Goal: Information Seeking & Learning: Check status

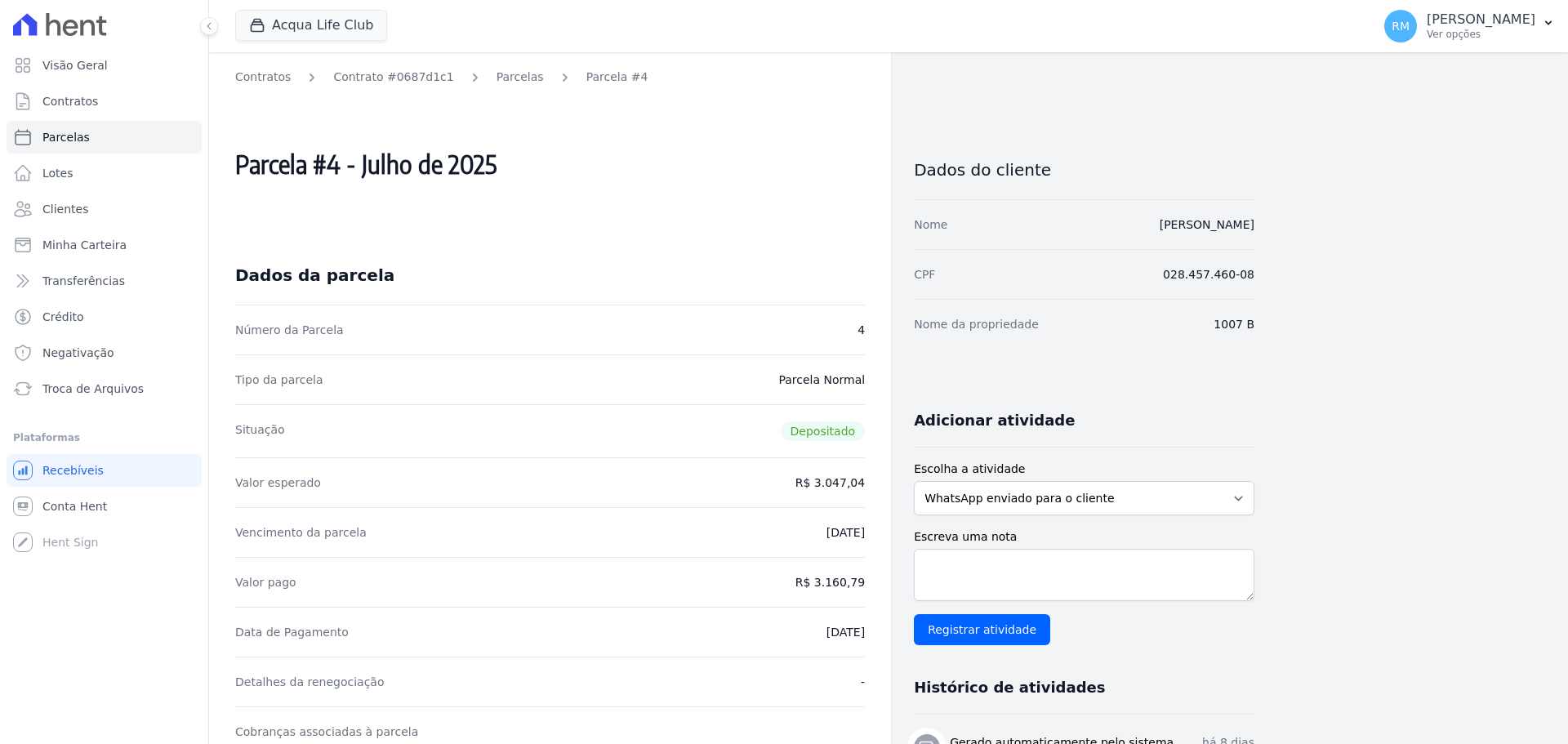
click at [669, 199] on div "Parcela #4 - Julho de 2025" at bounding box center [550, 164] width 630 height 144
click at [79, 473] on span "Recebíveis" at bounding box center [73, 470] width 61 height 16
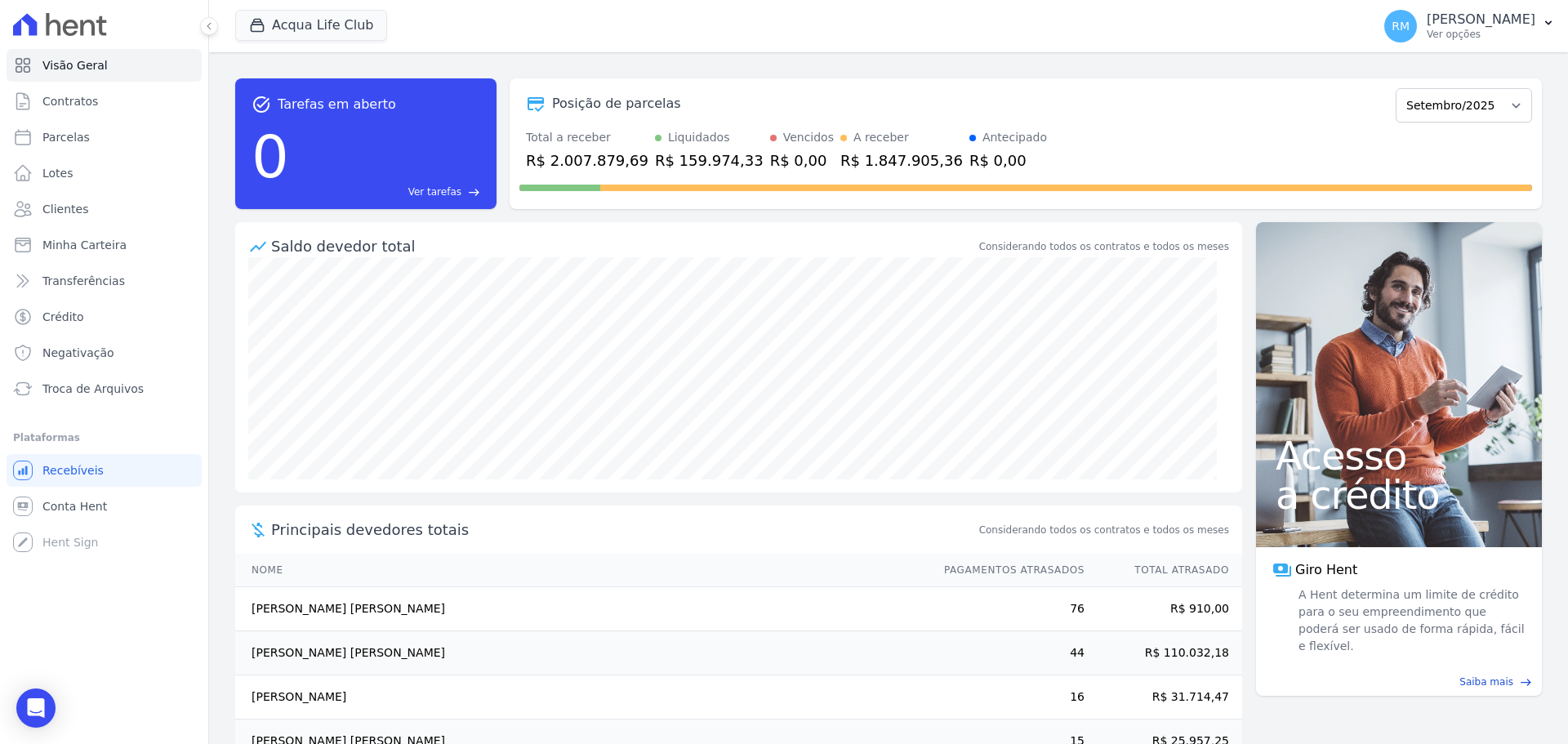
scroll to position [89, 0]
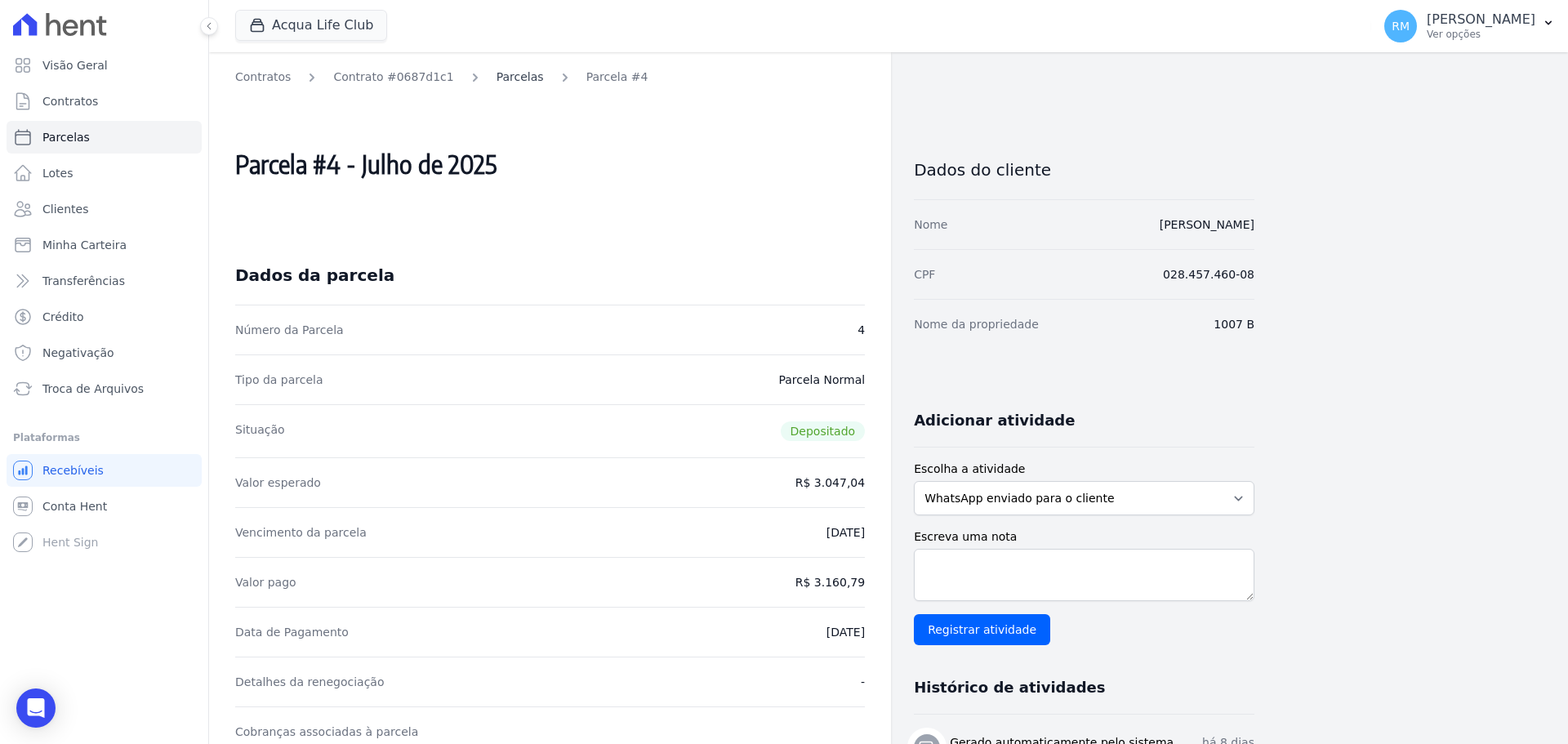
click at [497, 74] on link "Parcelas" at bounding box center [521, 78] width 48 height 17
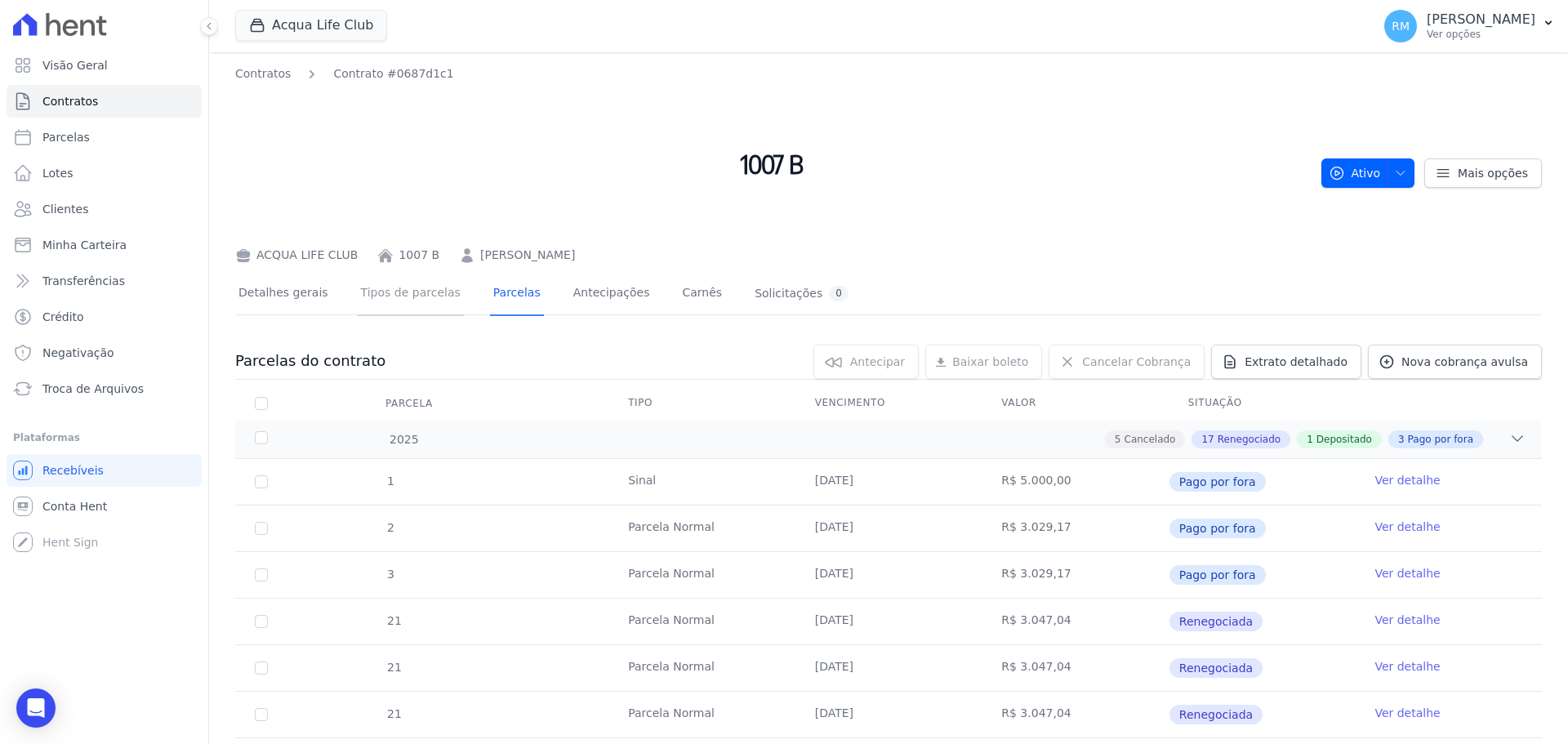
click at [384, 296] on link "Tipos de parcelas" at bounding box center [411, 294] width 107 height 43
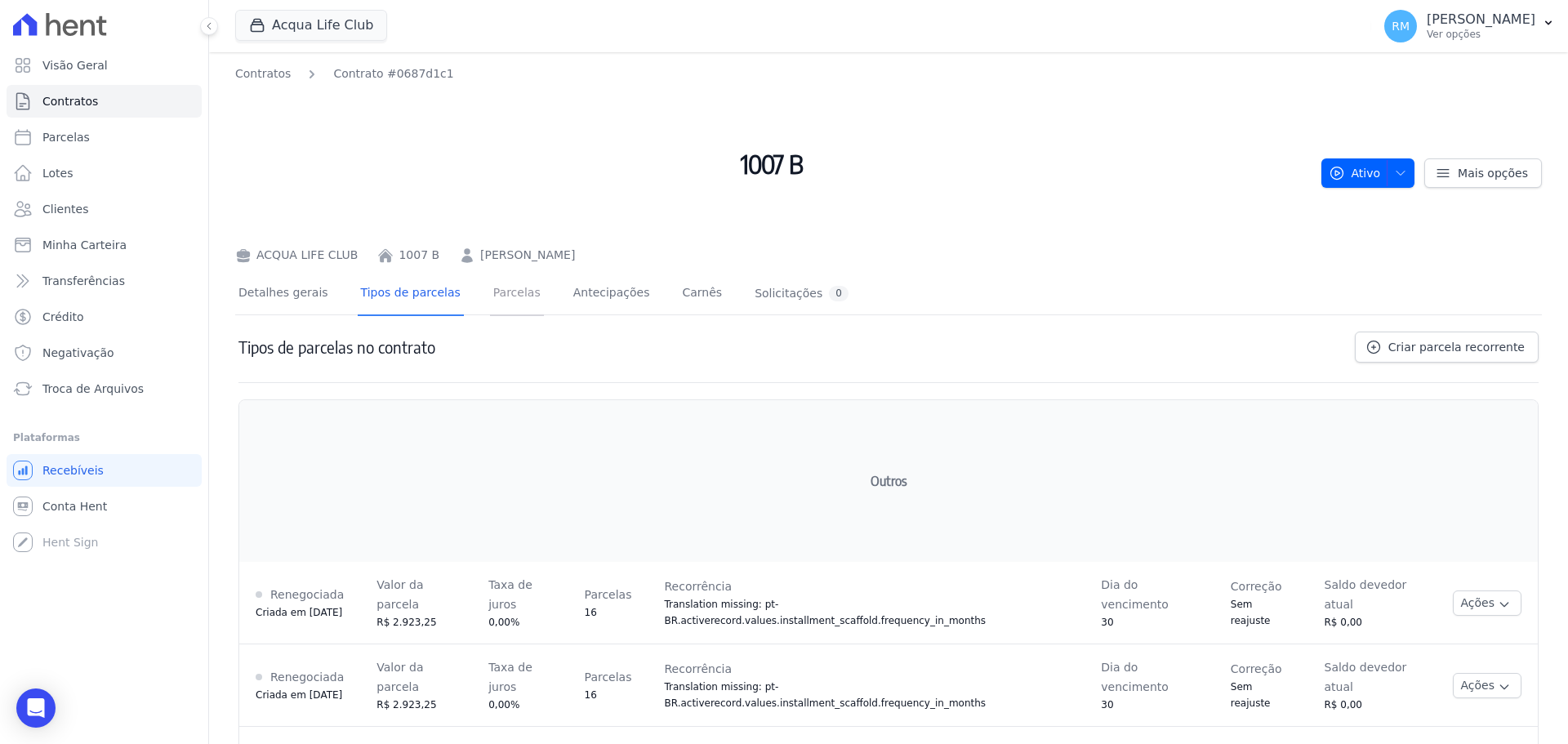
click at [498, 293] on link "Parcelas" at bounding box center [516, 294] width 54 height 43
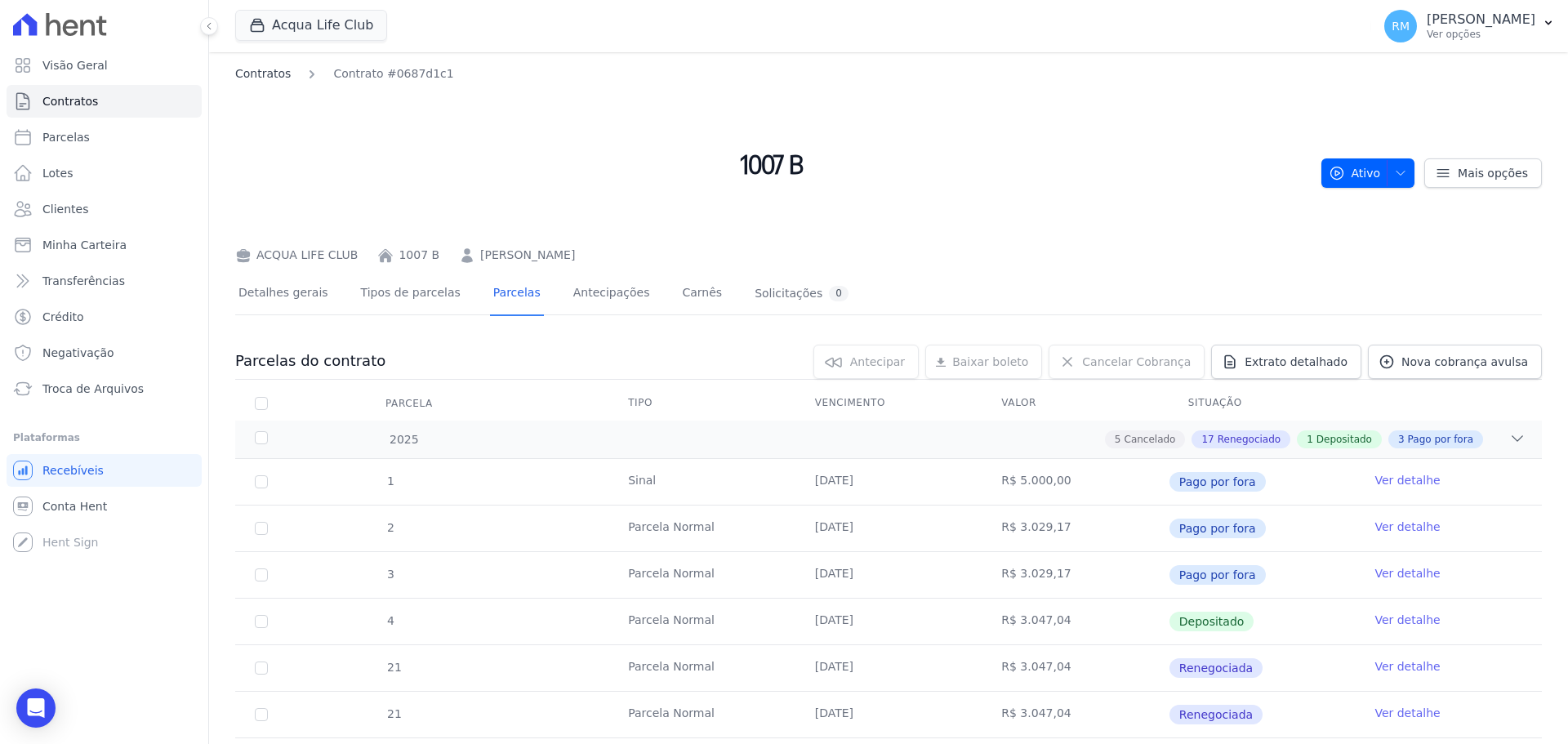
click at [261, 73] on link "Contratos" at bounding box center [262, 74] width 55 height 17
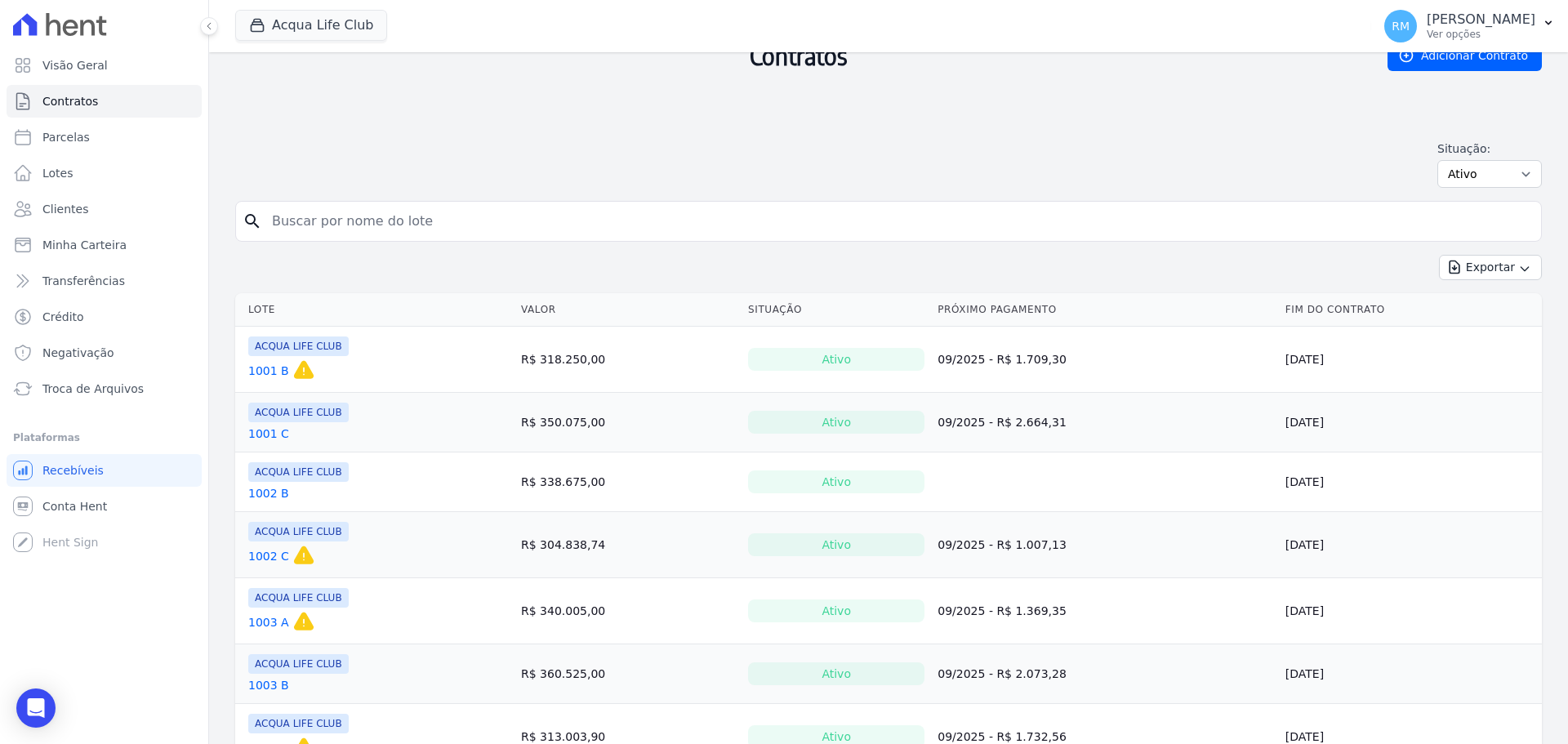
scroll to position [164, 0]
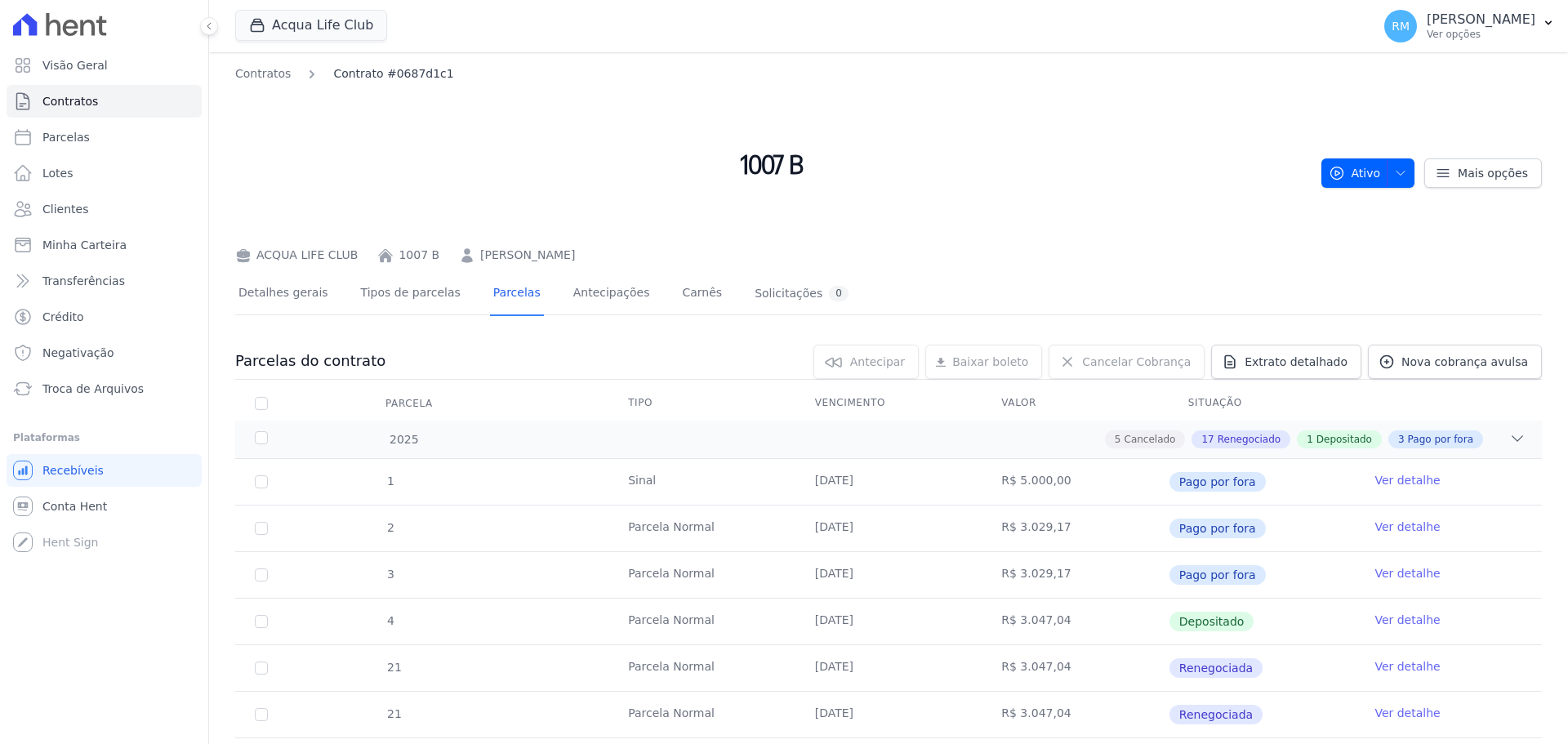
click at [351, 77] on link "Contrato #0687d1c1" at bounding box center [393, 74] width 120 height 17
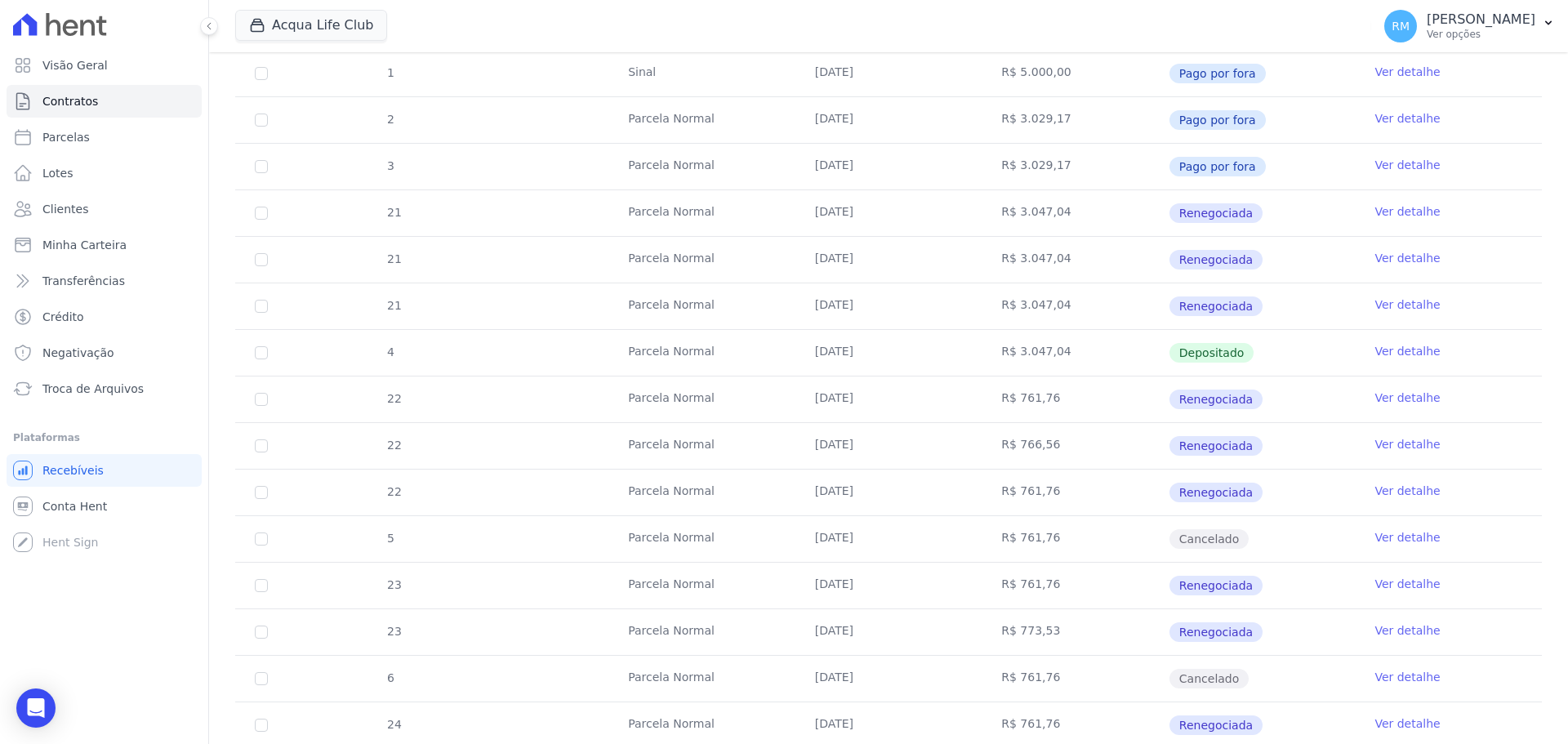
scroll to position [490, 0]
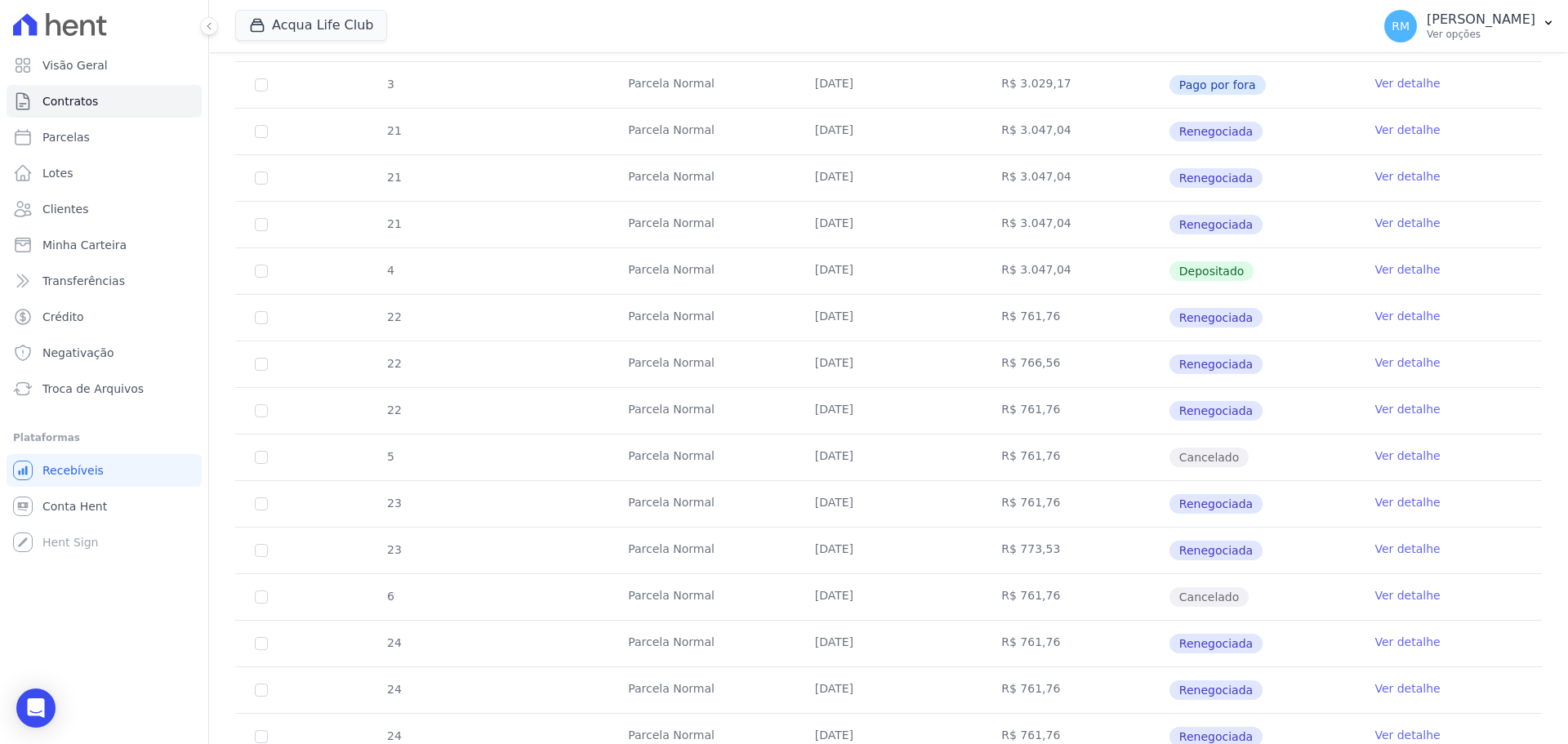
click at [1384, 273] on link "Ver detalhe" at bounding box center [1407, 269] width 66 height 16
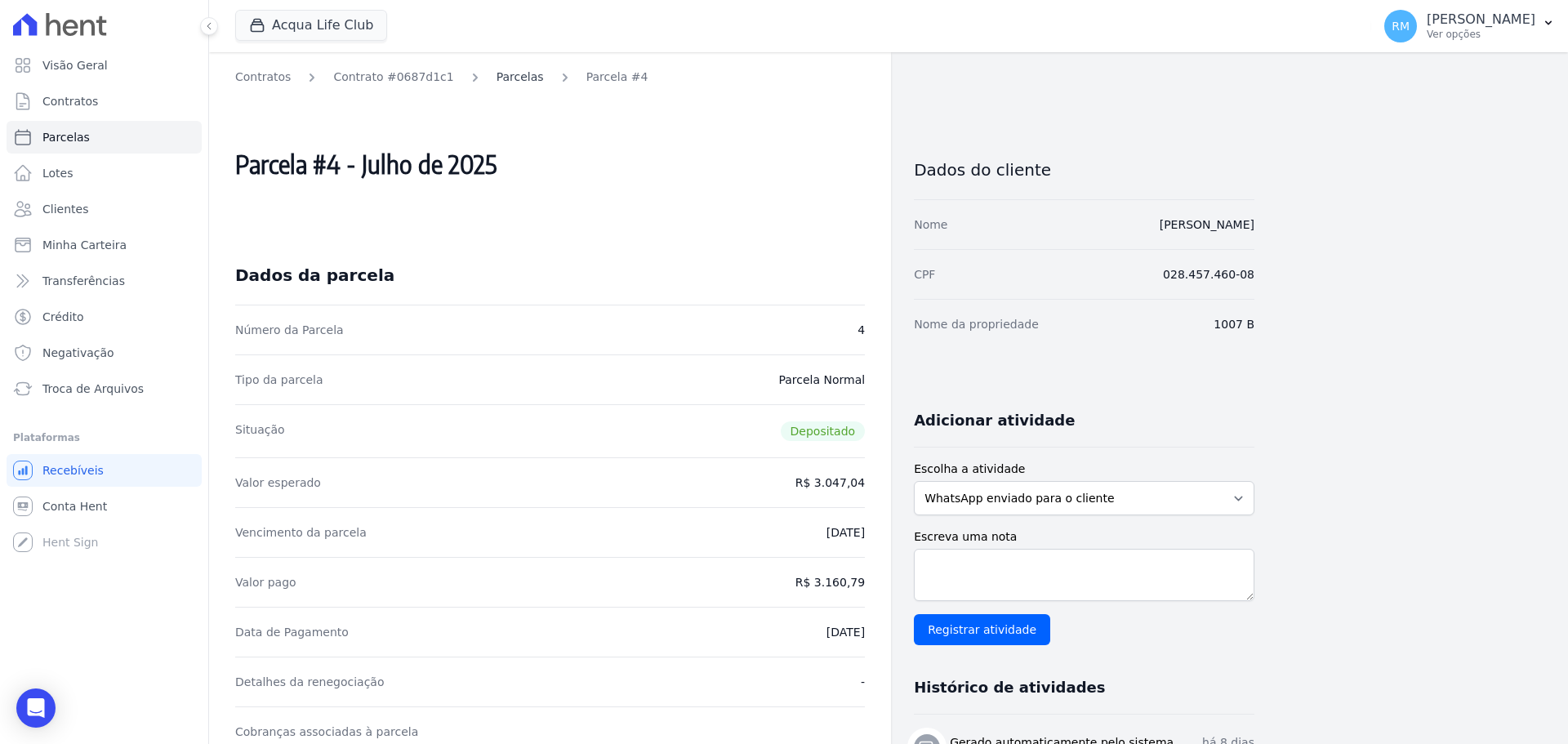
click at [512, 73] on link "Parcelas" at bounding box center [521, 78] width 48 height 17
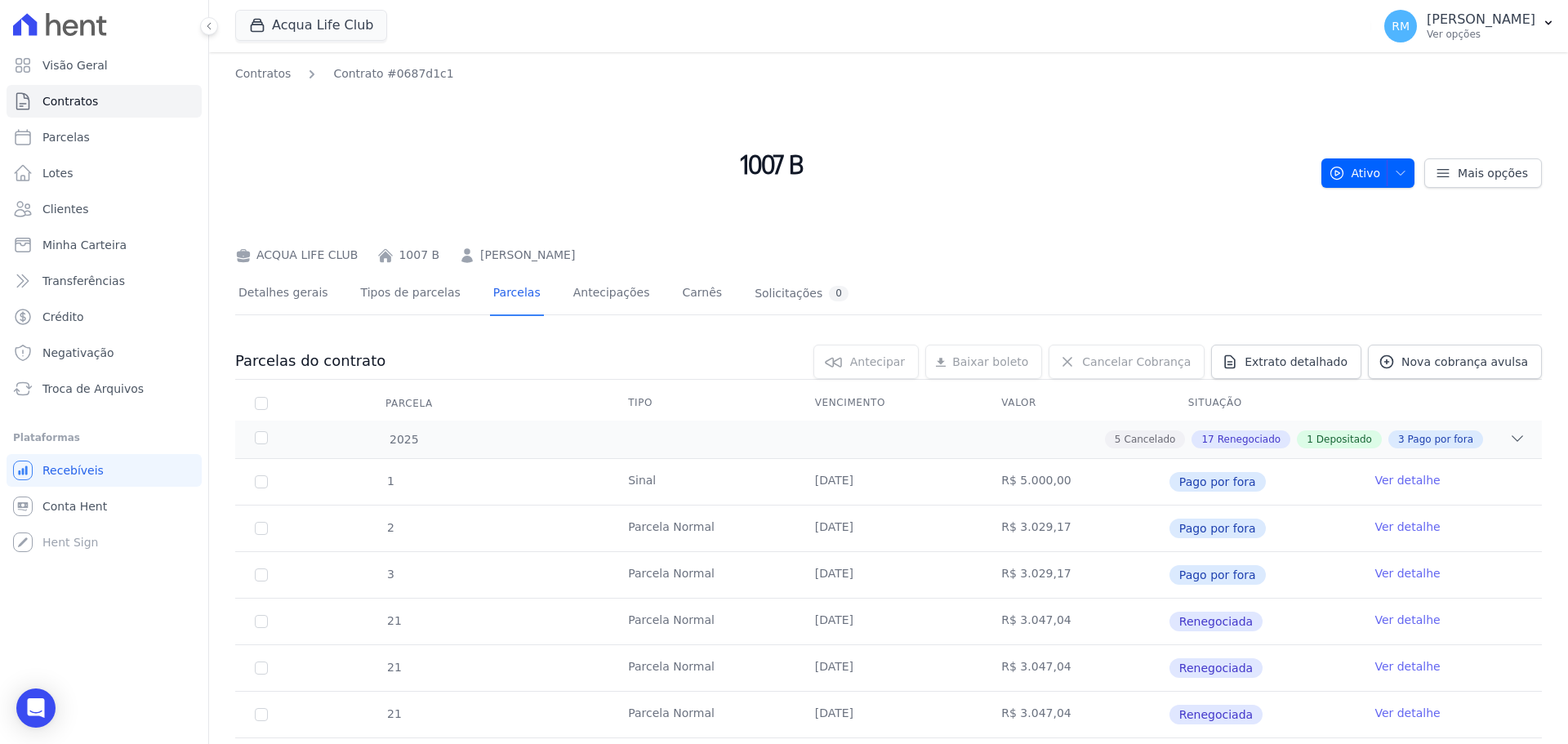
scroll to position [408, 0]
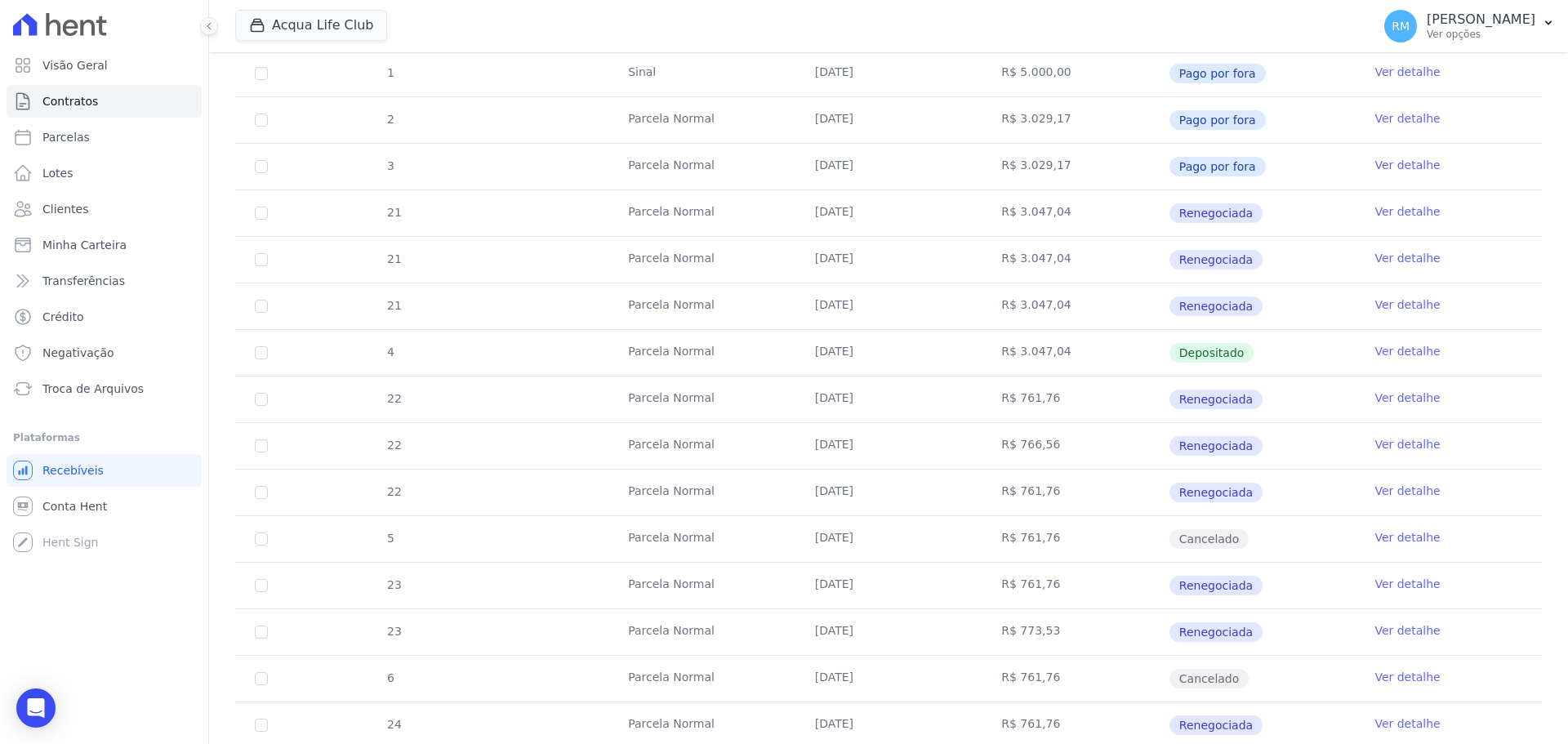
click at [1375, 219] on link "Ver detalhe" at bounding box center [1407, 211] width 66 height 16
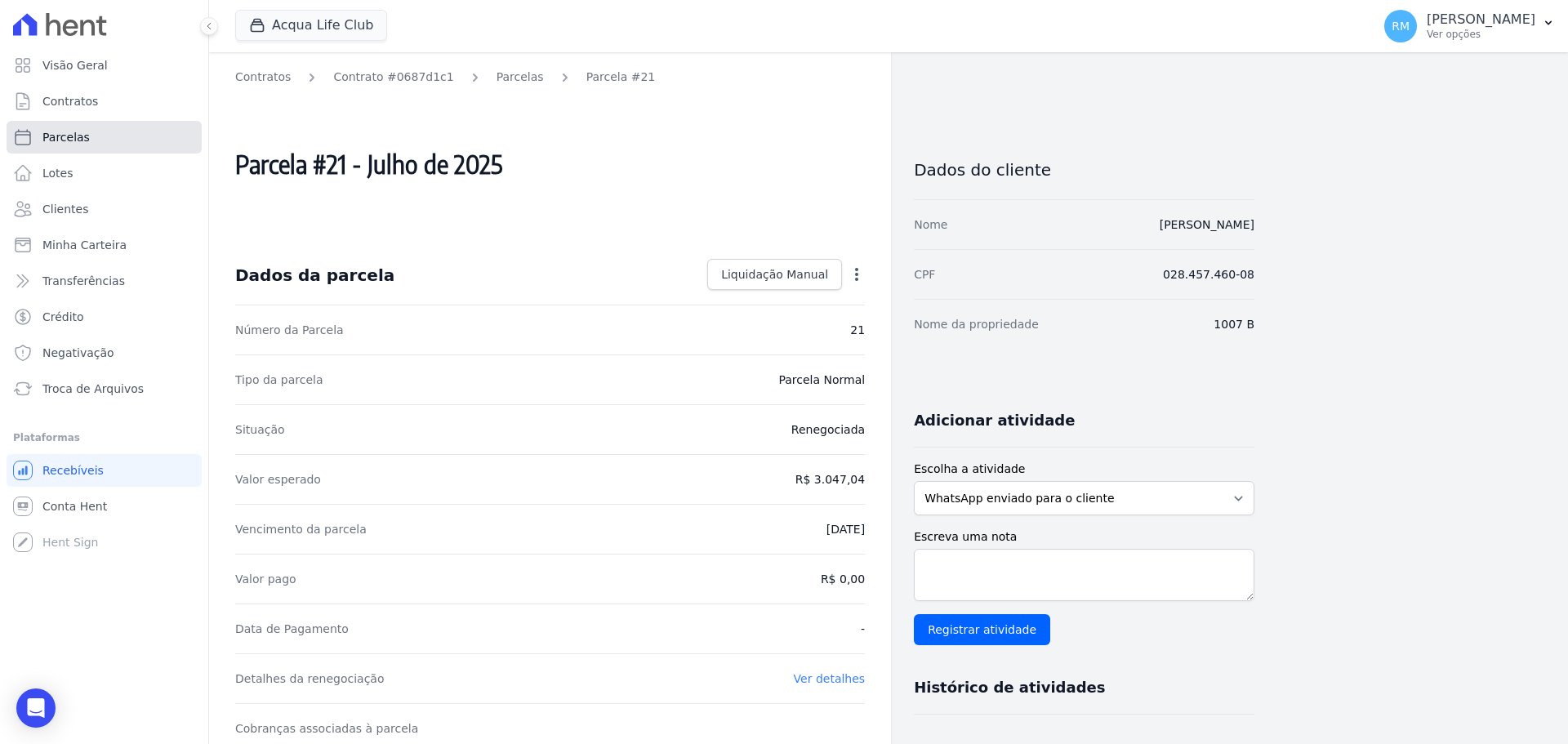
click at [95, 144] on link "Parcelas" at bounding box center [104, 137] width 195 height 32
select select
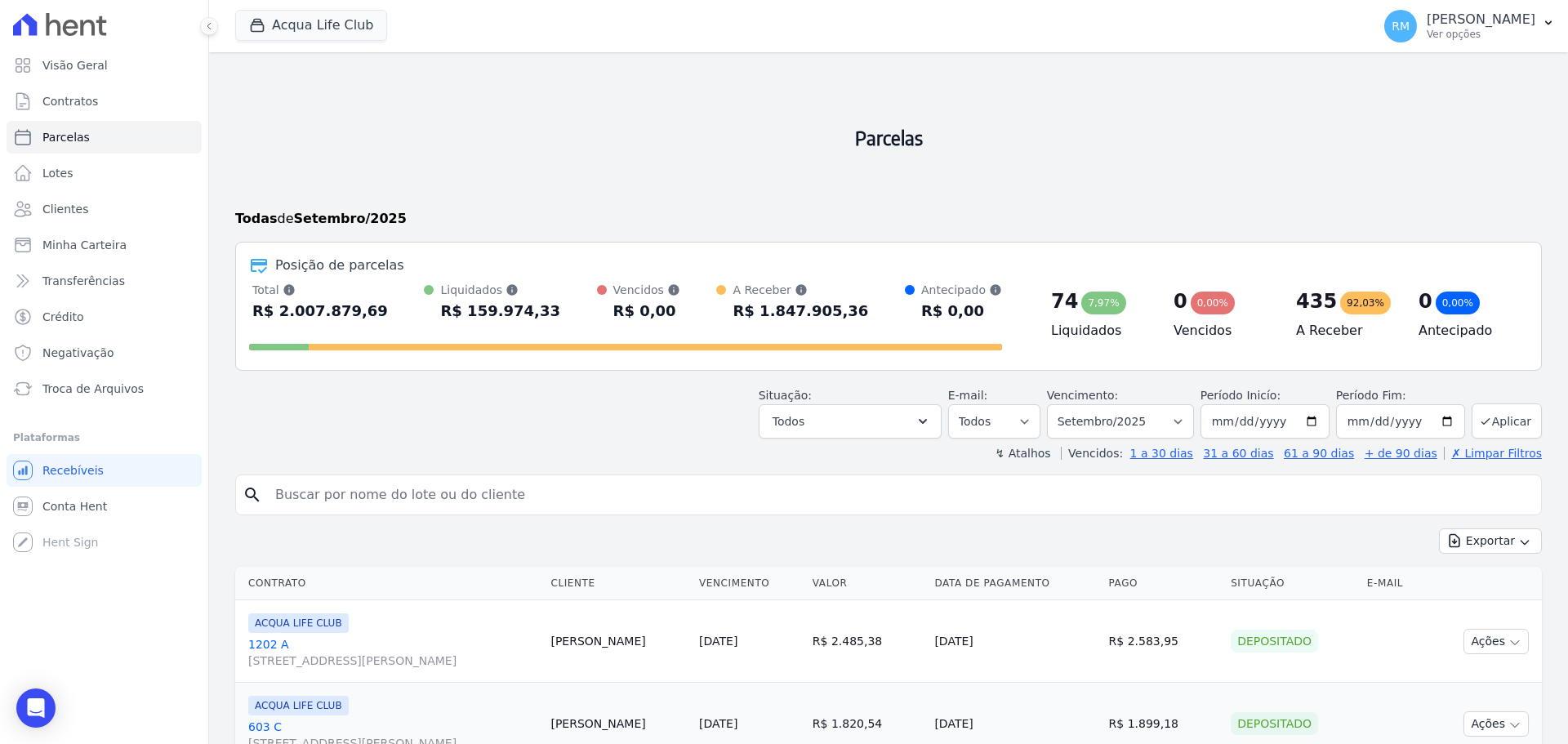
click at [1191, 296] on div "0,00%" at bounding box center [1213, 303] width 44 height 23
click at [1183, 423] on select "[GEOGRAPHIC_DATA] por período ──────── Todos os meses Janeiro/2022 Fevereiro/20…" at bounding box center [1121, 421] width 147 height 34
select select "07/2025"
click at [1058, 404] on select "[GEOGRAPHIC_DATA] por período ──────── Todos os meses Janeiro/2022 Fevereiro/20…" at bounding box center [1121, 421] width 147 height 34
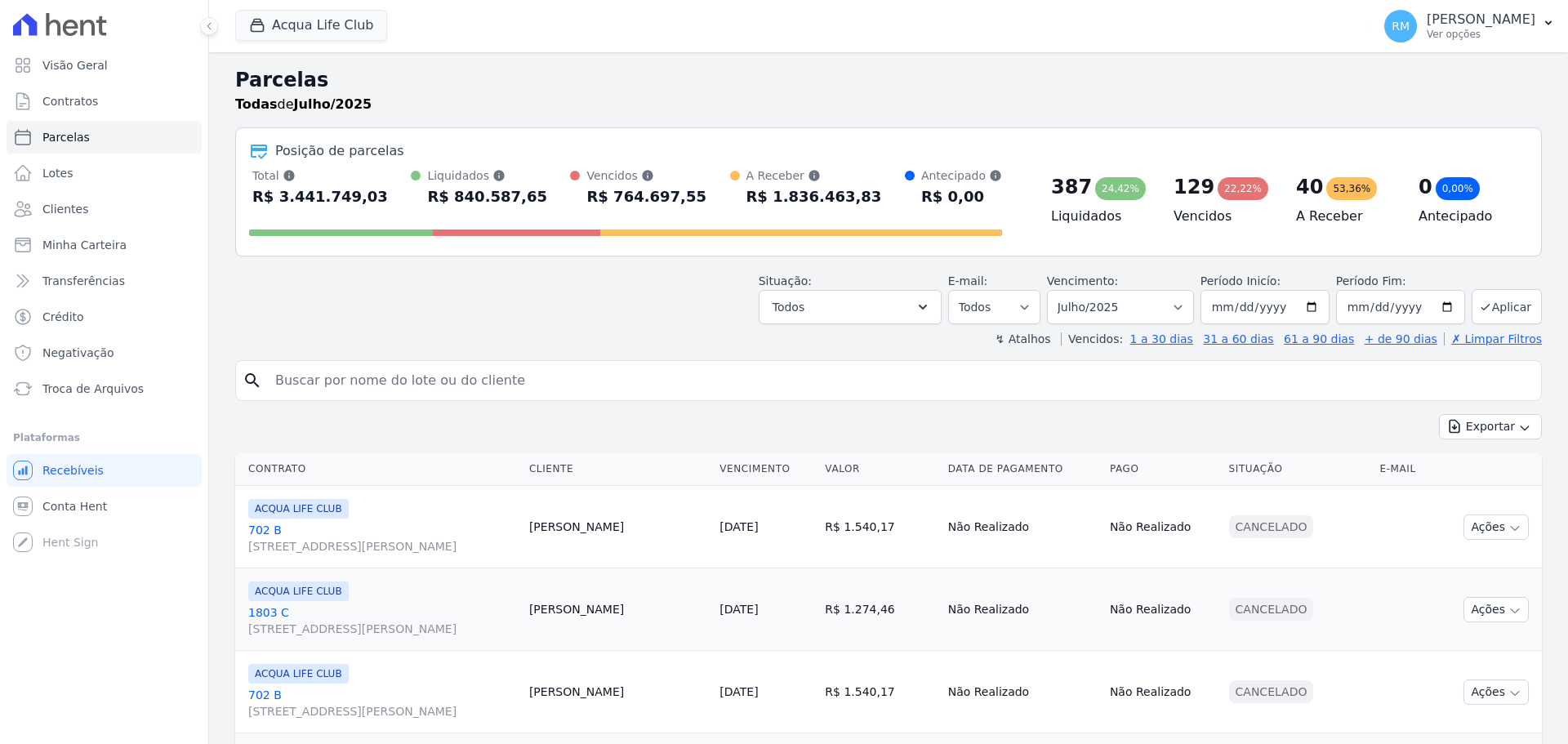
select select
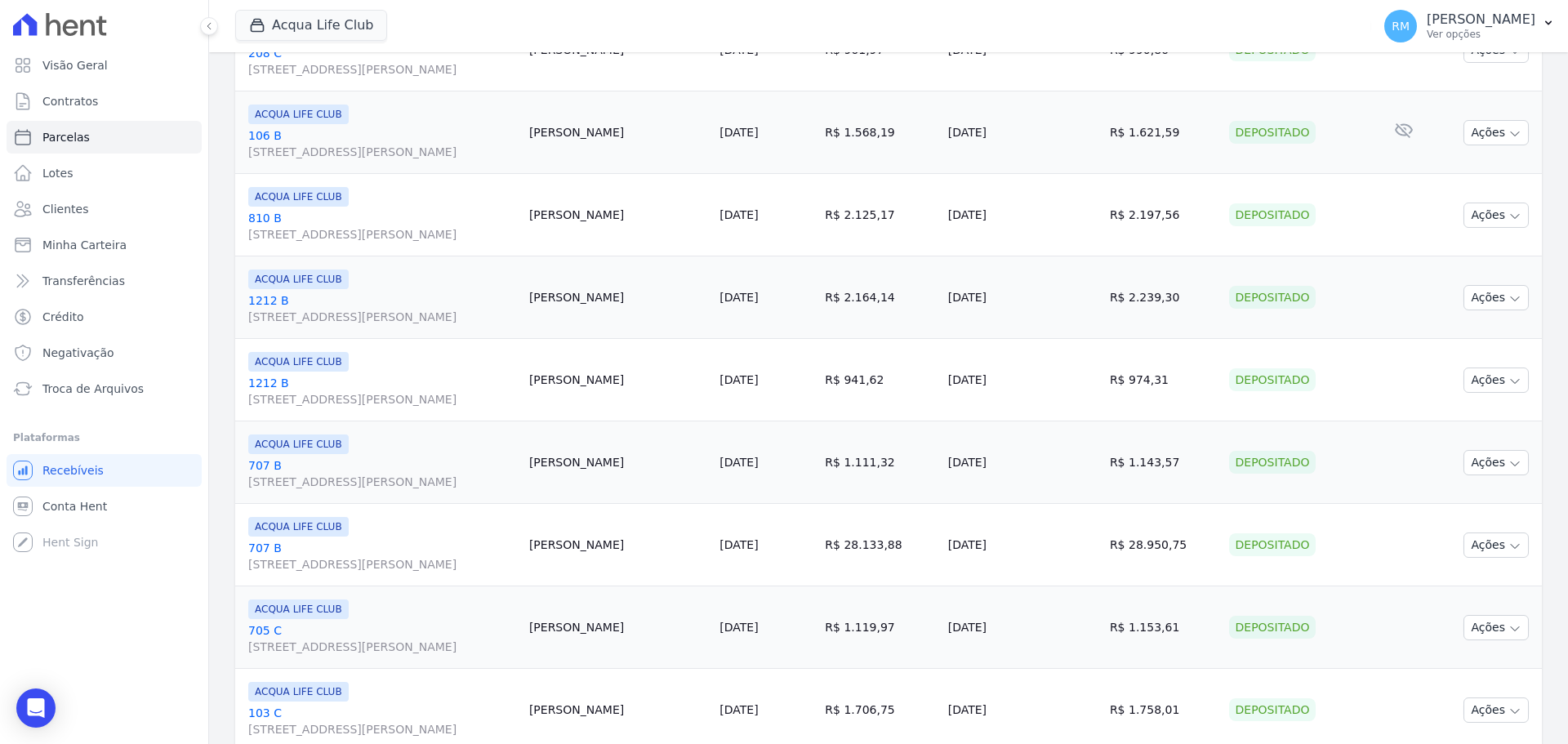
scroll to position [1876, 0]
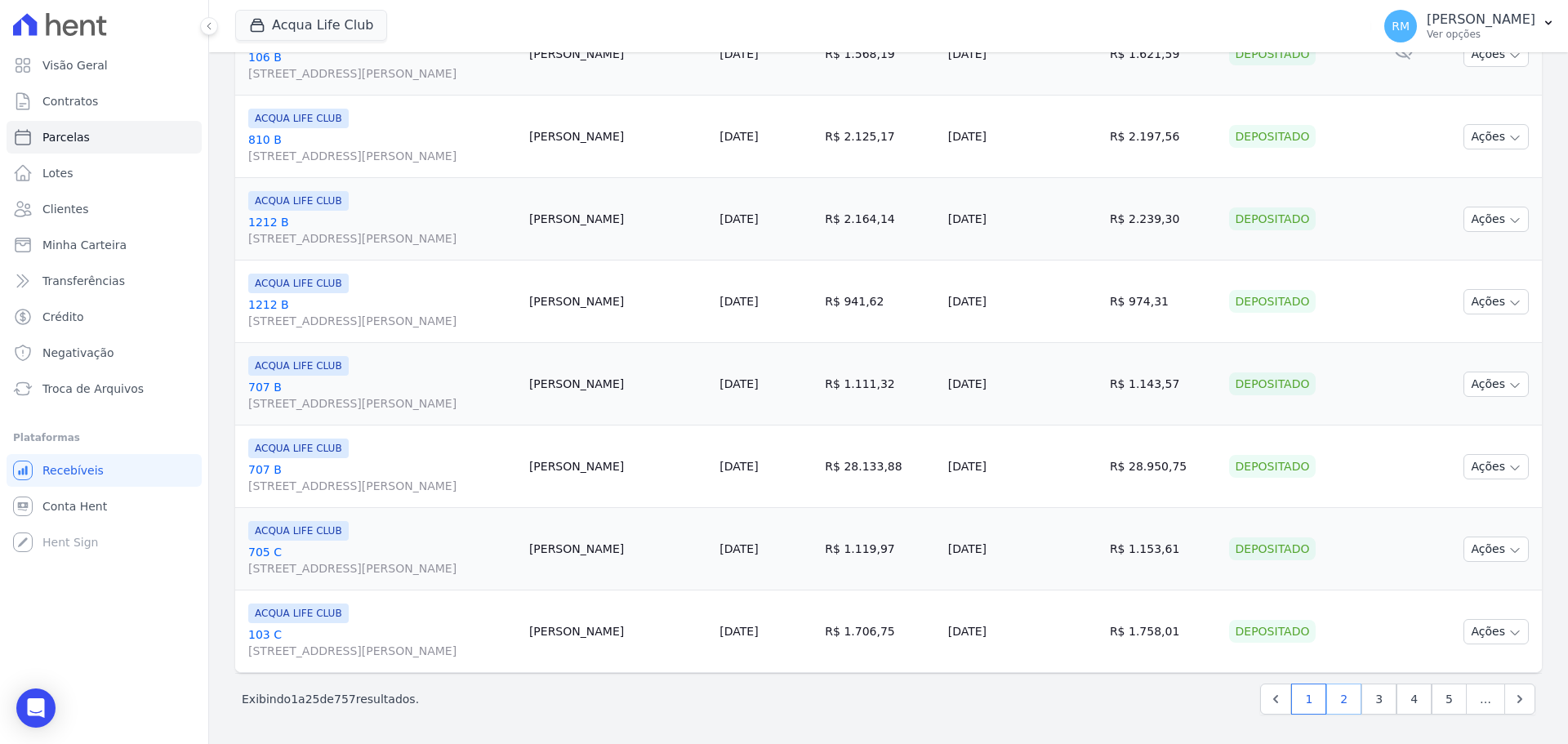
click at [1334, 702] on link "2" at bounding box center [1344, 699] width 35 height 31
select select
